Goal: Find specific page/section: Find specific page/section

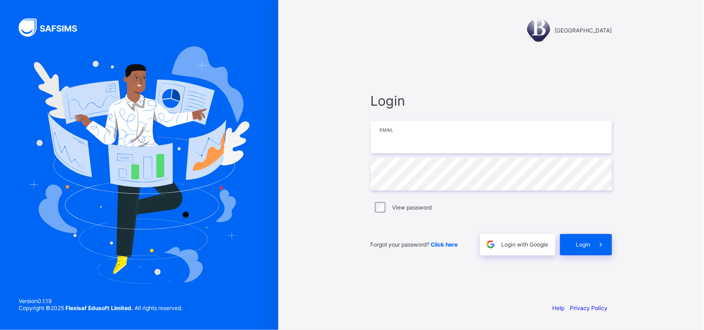
type input "**********"
click at [586, 244] on span "Login" at bounding box center [583, 244] width 14 height 7
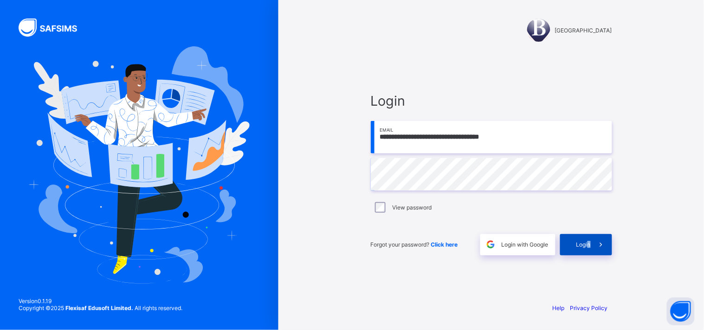
click at [590, 243] on div "Login" at bounding box center [586, 244] width 52 height 21
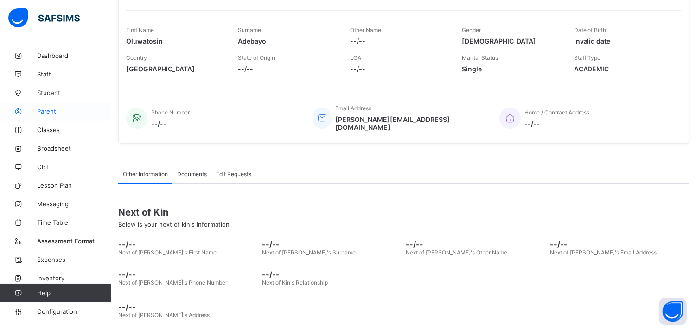
scroll to position [148, 0]
click at [62, 144] on link "Broadsheet" at bounding box center [55, 148] width 111 height 19
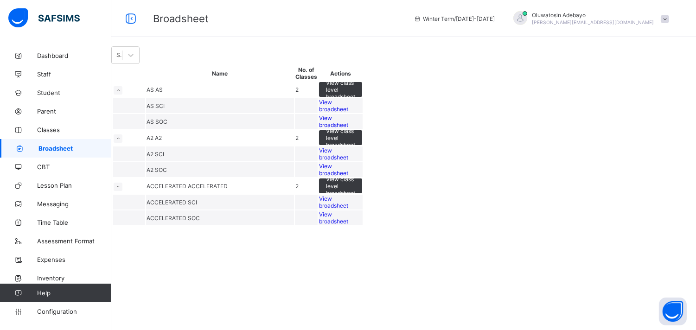
scroll to position [34, 0]
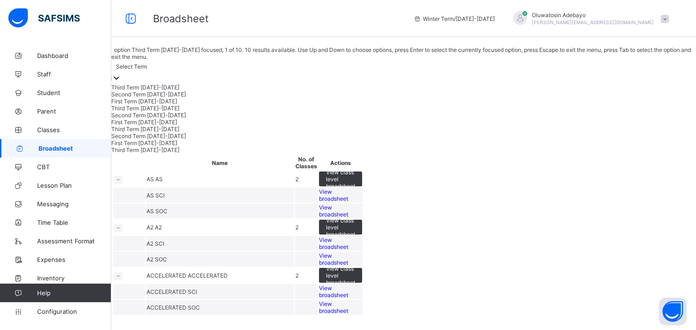
click at [147, 64] on div "Select Term" at bounding box center [131, 67] width 31 height 7
click at [148, 98] on div "First Term 2025-2026" at bounding box center [403, 101] width 585 height 7
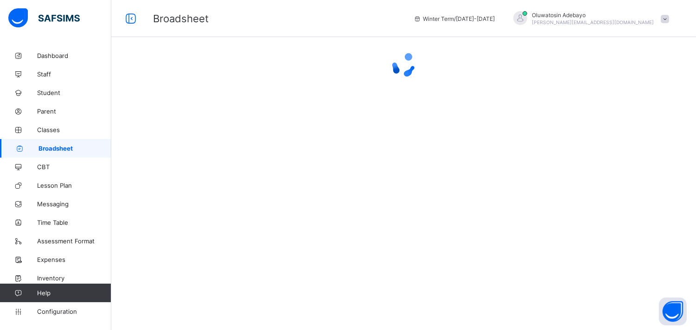
scroll to position [0, 0]
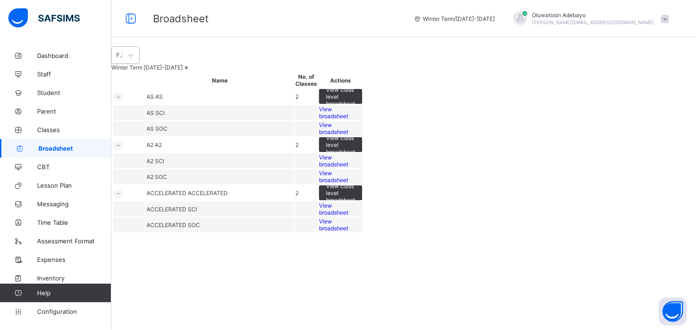
click at [123, 59] on div "First Term 2025-2026" at bounding box center [119, 55] width 6 height 7
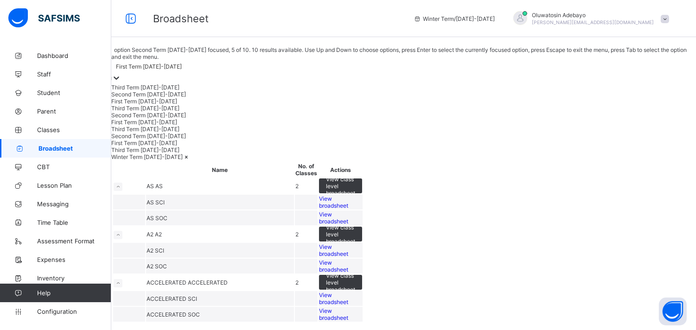
click at [177, 119] on div "Second Term 2024-2025" at bounding box center [403, 115] width 585 height 7
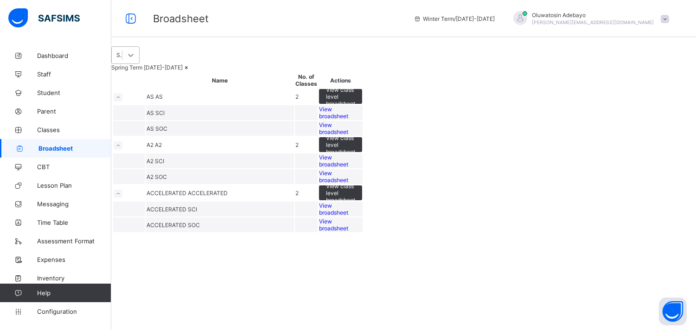
click at [139, 64] on div at bounding box center [130, 55] width 17 height 17
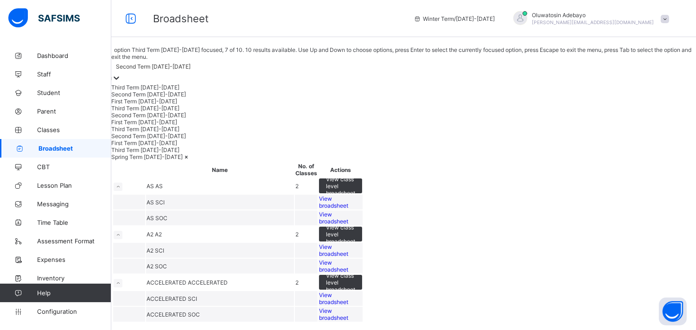
click at [185, 133] on div "Third Term 2023-2024" at bounding box center [403, 129] width 585 height 7
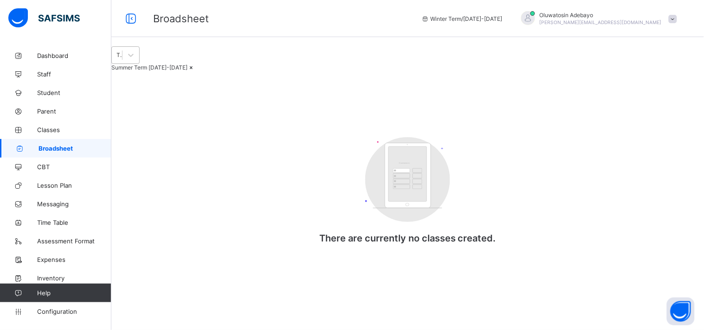
click at [122, 62] on div "Third Term 2023-2024" at bounding box center [117, 55] width 10 height 13
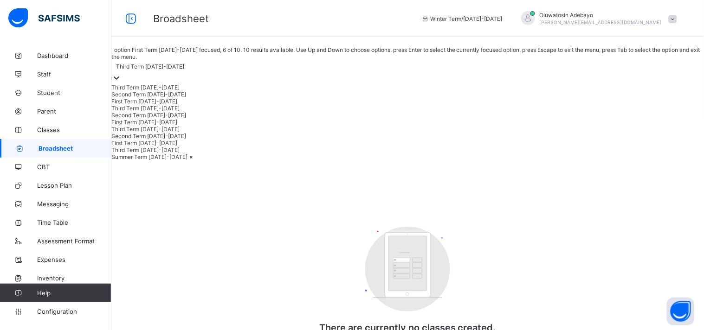
click at [186, 126] on div "First Term 2024-2025" at bounding box center [407, 122] width 592 height 7
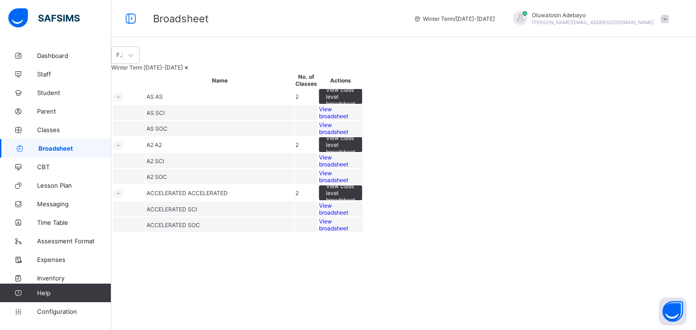
click at [348, 120] on span "View broadsheet" at bounding box center [333, 113] width 29 height 14
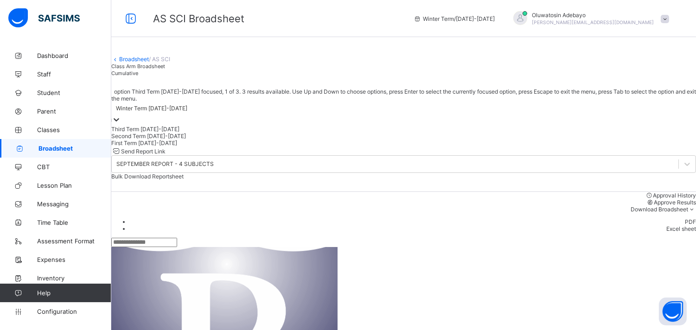
click at [191, 115] on div "Winter Term 2024-2025" at bounding box center [403, 108] width 585 height 13
click at [178, 140] on div "Second Term 2024-2025" at bounding box center [403, 136] width 585 height 7
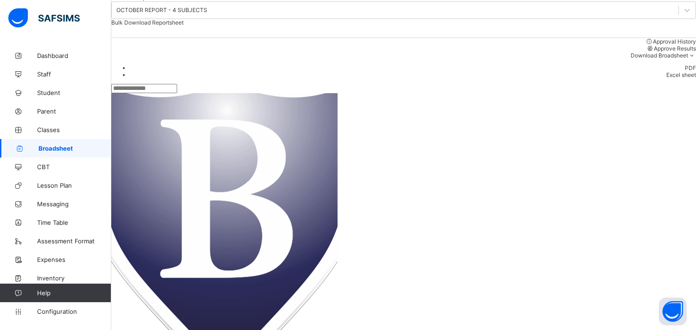
scroll to position [15, 0]
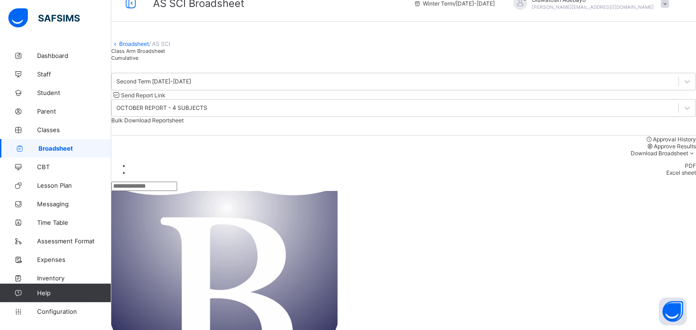
click at [142, 47] on link "Broadsheet" at bounding box center [134, 43] width 30 height 7
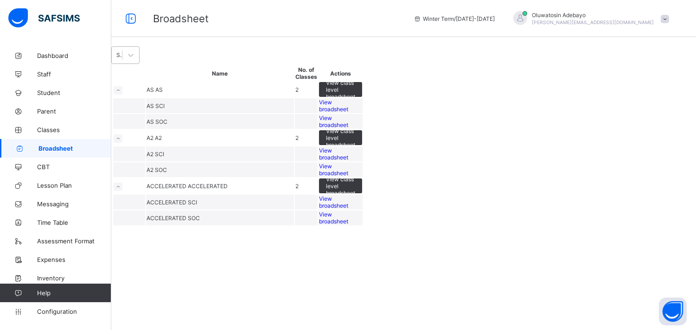
click at [123, 59] on div "Select Term" at bounding box center [119, 55] width 6 height 7
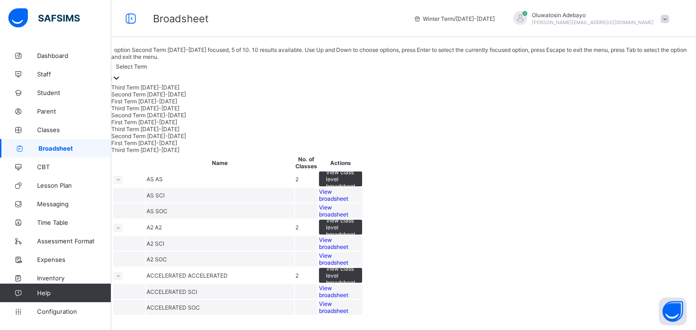
click at [162, 119] on div "Second Term 2024-2025" at bounding box center [403, 115] width 585 height 7
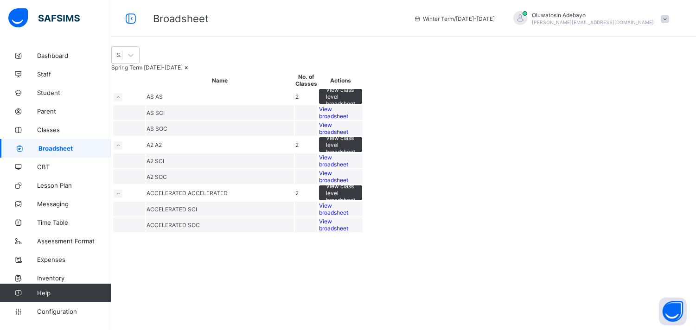
click at [348, 135] on span "View broadsheet" at bounding box center [333, 129] width 29 height 14
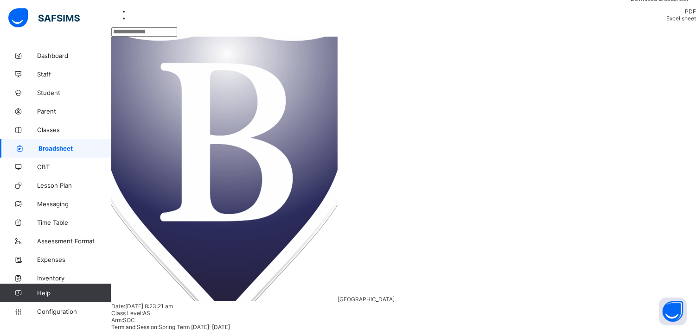
scroll to position [277, 103]
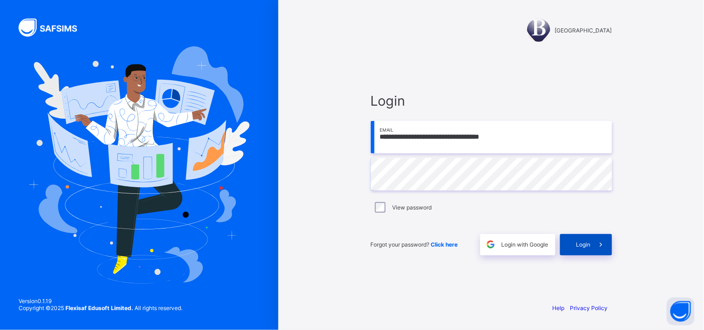
click at [579, 253] on div "Login" at bounding box center [586, 244] width 52 height 21
